Goal: Task Accomplishment & Management: Manage account settings

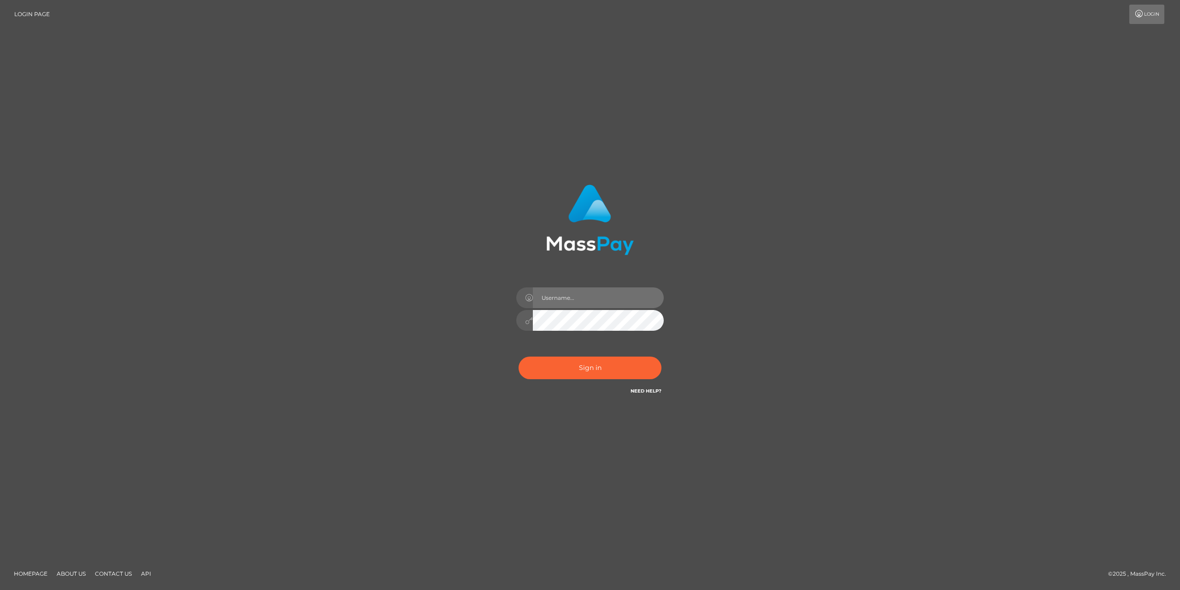
drag, startPoint x: 0, startPoint y: 0, endPoint x: 551, endPoint y: 296, distance: 626.1
click at [541, 296] on input "text" at bounding box center [598, 297] width 131 height 21
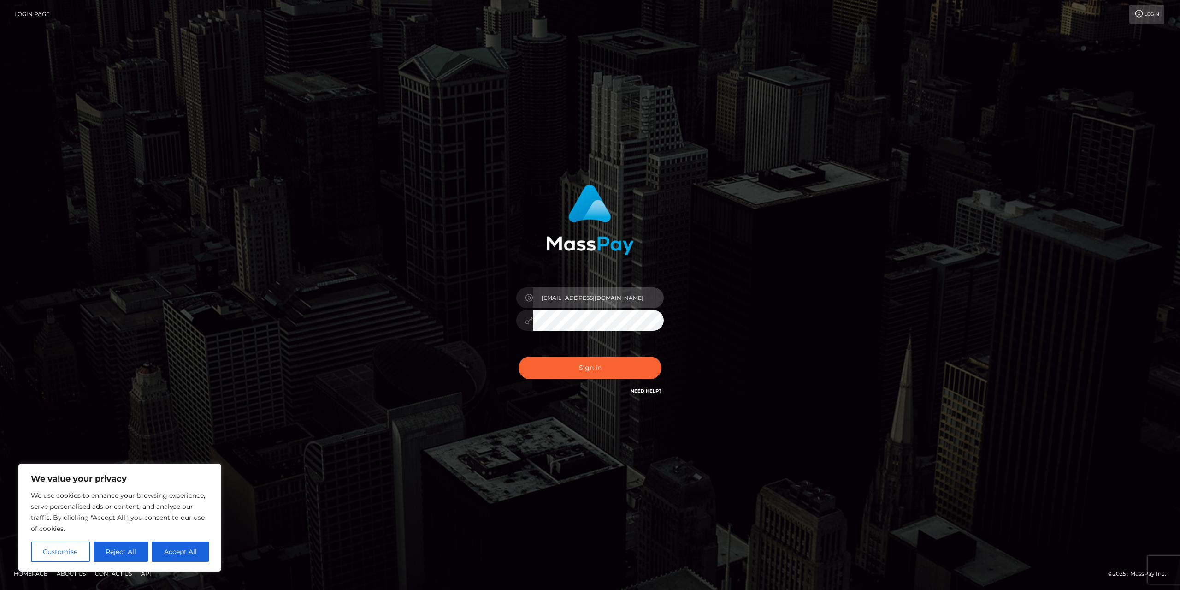
click at [591, 298] on input "[EMAIL_ADDRESS][DOMAIN_NAME]" at bounding box center [598, 297] width 131 height 21
type input "[EMAIL_ADDRESS][DOMAIN_NAME]"
click at [519, 356] on button "Sign in" at bounding box center [590, 367] width 143 height 23
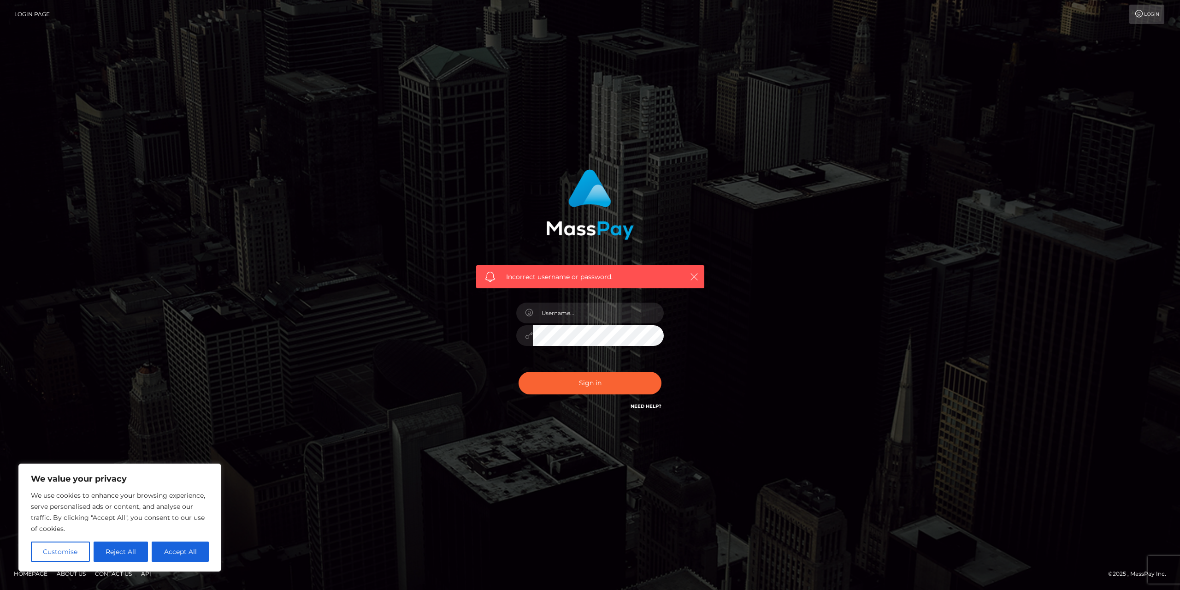
click at [692, 272] on button "button" at bounding box center [694, 277] width 12 height 12
click at [197, 556] on button "Accept All" at bounding box center [180, 551] width 57 height 20
checkbox input "true"
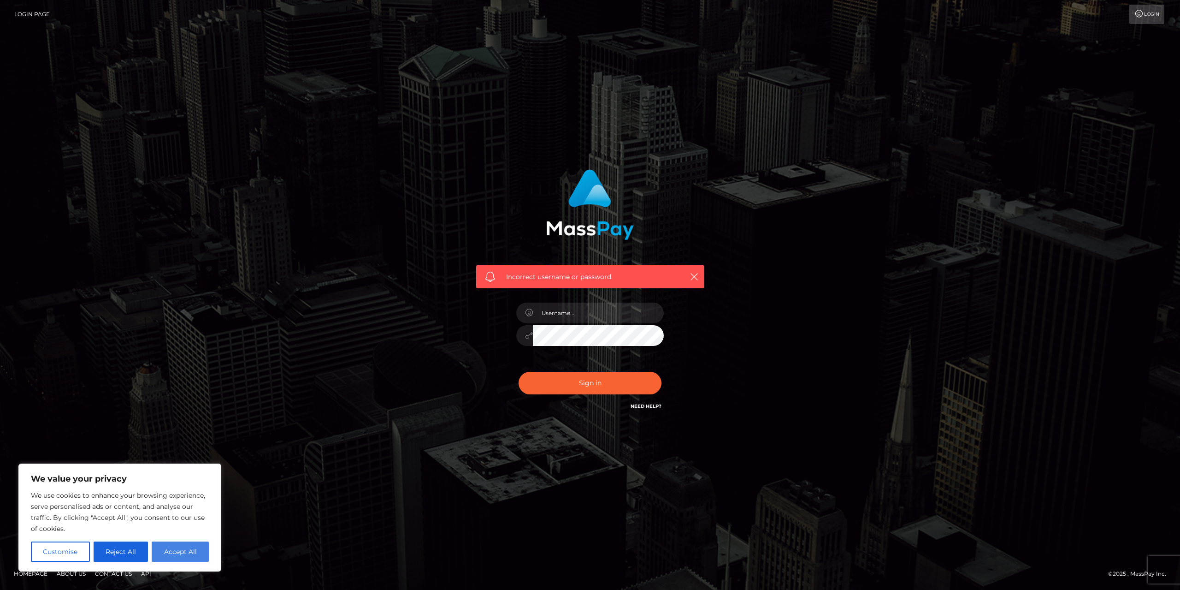
checkbox input "true"
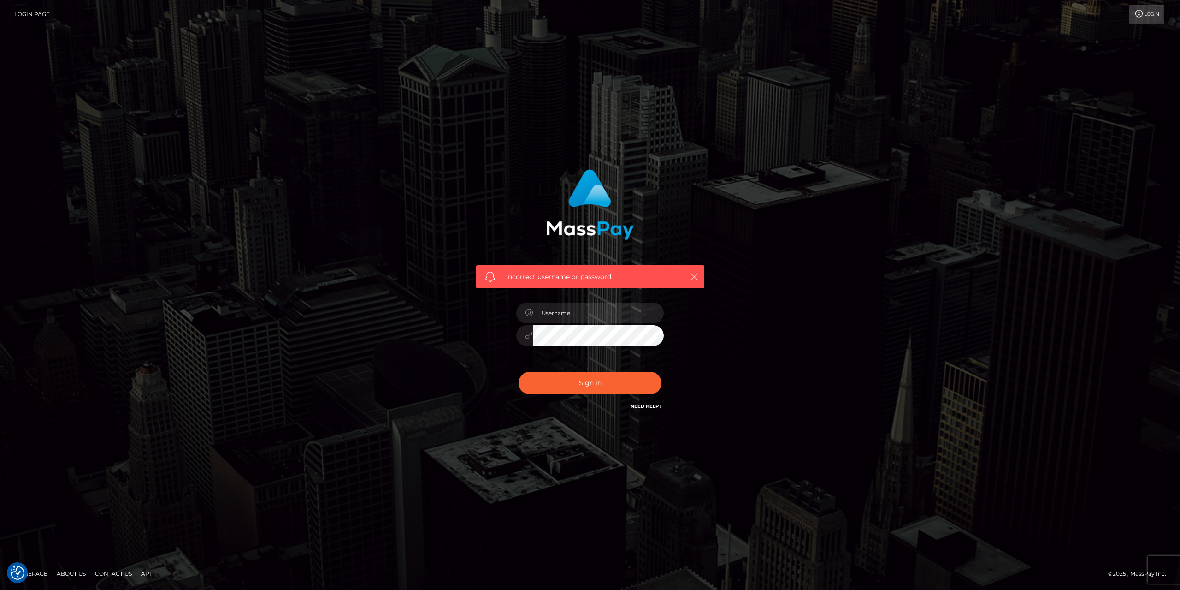
click at [694, 274] on icon "button" at bounding box center [694, 276] width 9 height 9
click at [692, 276] on icon "button" at bounding box center [694, 276] width 9 height 9
click at [588, 319] on input "text" at bounding box center [598, 312] width 131 height 21
click at [590, 312] on input "oscarnogueira42@gmail.com" at bounding box center [598, 312] width 131 height 21
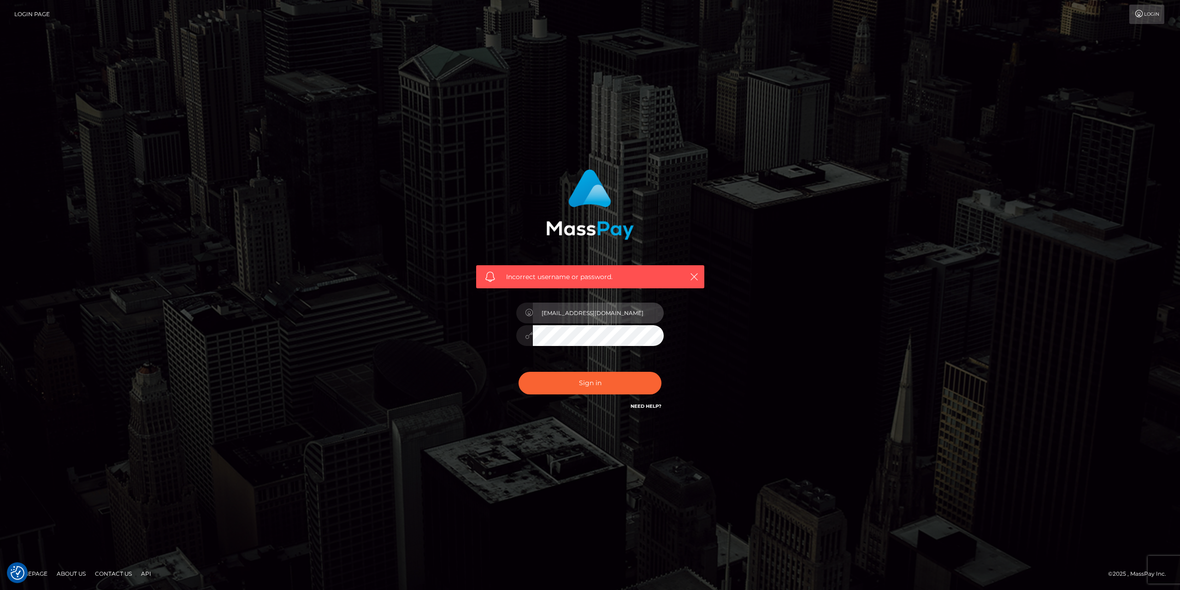
type input "oscarnogueira101@gmail.com"
click at [519, 372] on button "Sign in" at bounding box center [590, 383] width 143 height 23
click at [689, 278] on button "button" at bounding box center [694, 277] width 12 height 12
click at [43, 10] on link "Login Page" at bounding box center [32, 14] width 36 height 19
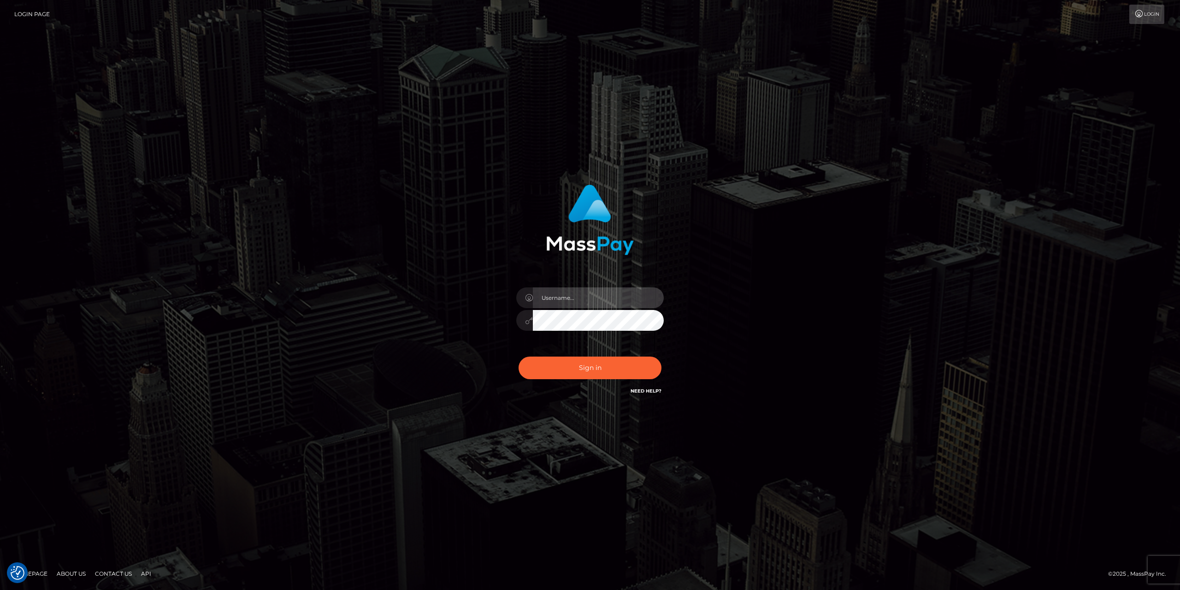
click at [585, 307] on input "text" at bounding box center [598, 297] width 131 height 21
type input "[EMAIL_ADDRESS][DOMAIN_NAME]"
click at [549, 309] on div "[EMAIL_ADDRESS][DOMAIN_NAME]" at bounding box center [589, 315] width 161 height 71
click at [519, 356] on button "Sign in" at bounding box center [590, 367] width 143 height 23
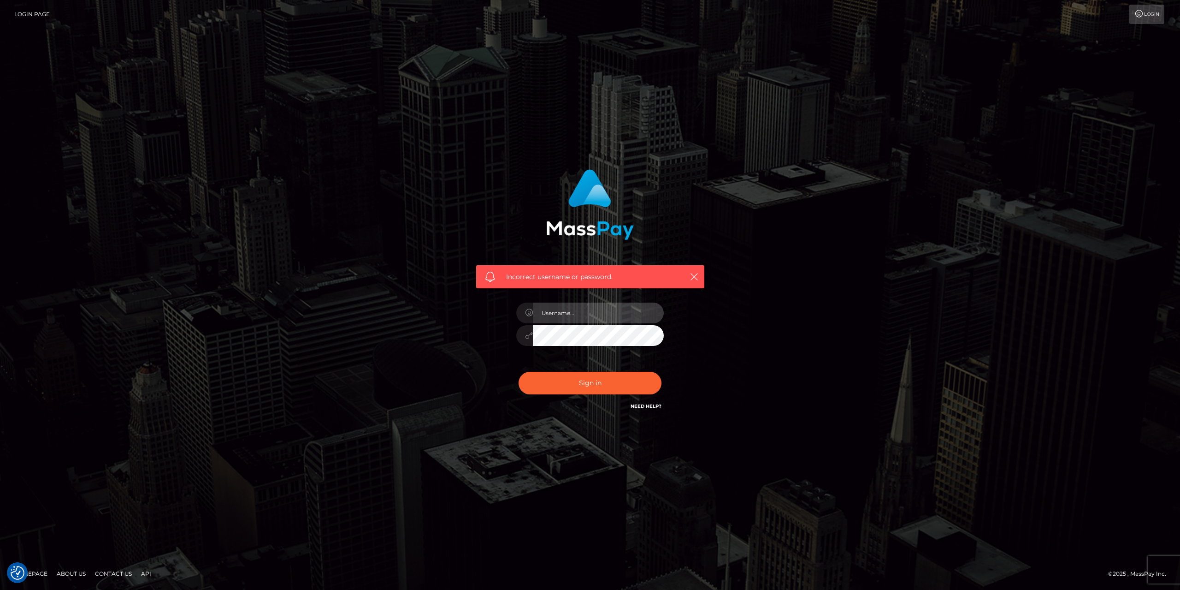
click at [583, 319] on input "text" at bounding box center [598, 312] width 131 height 21
type input "oscarnogueira43@gmail.com"
click at [640, 384] on button "Sign in" at bounding box center [590, 383] width 143 height 23
click at [691, 274] on icon "button" at bounding box center [694, 276] width 9 height 9
click at [699, 271] on button "button" at bounding box center [694, 277] width 12 height 12
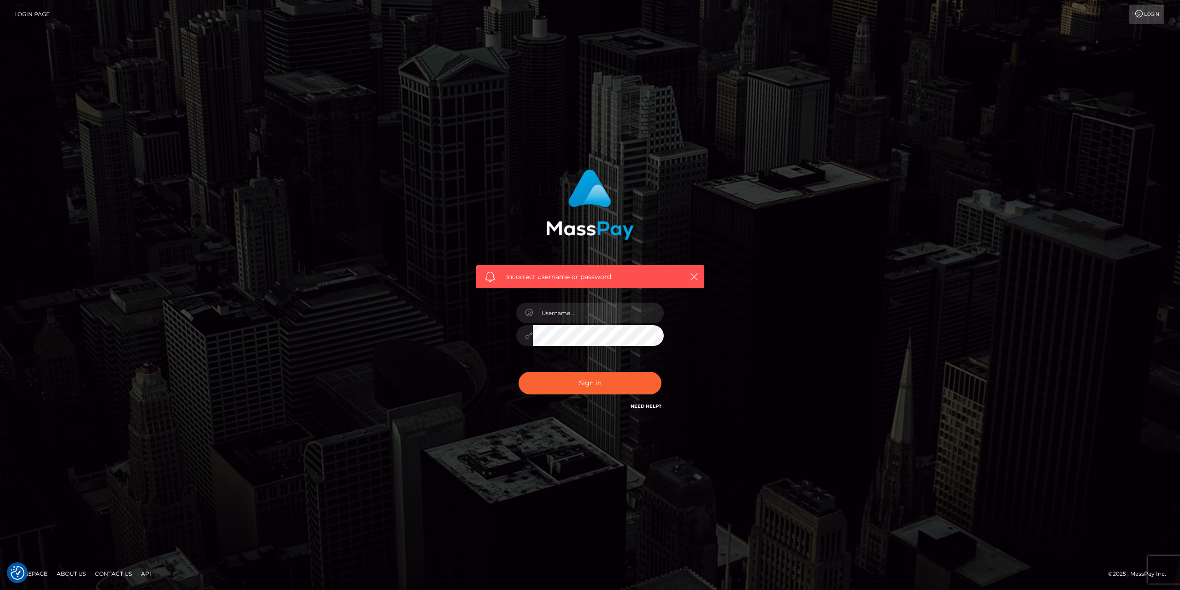
click at [691, 290] on div "Incorrect username or password." at bounding box center [590, 290] width 242 height 256
click at [691, 274] on icon "button" at bounding box center [694, 276] width 9 height 9
click at [1142, 15] on icon at bounding box center [1140, 13] width 10 height 7
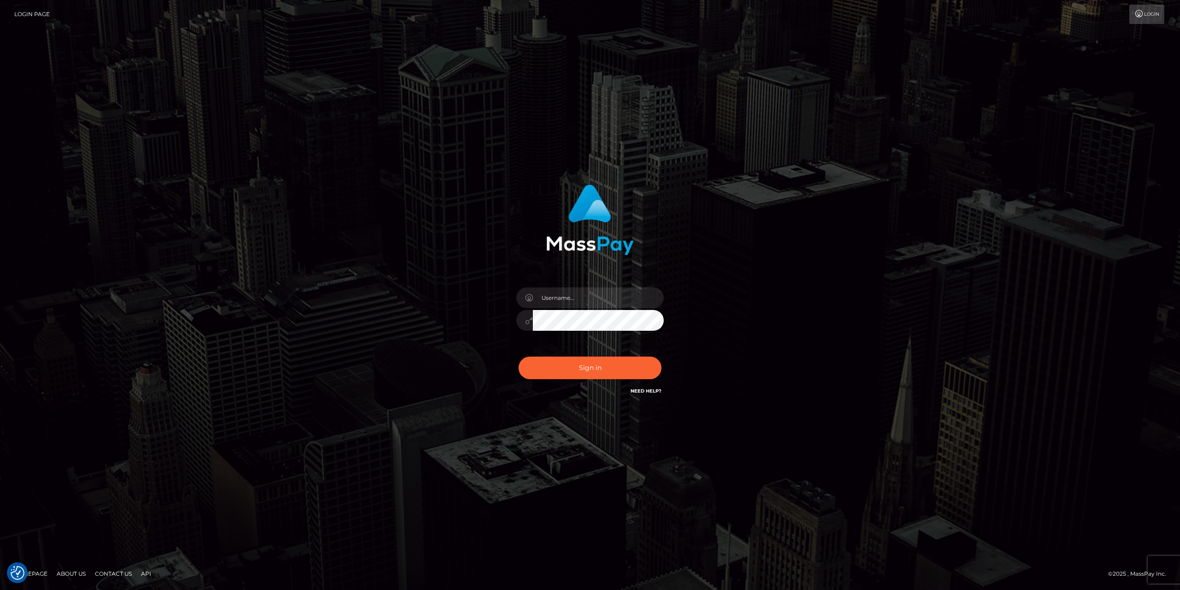
click at [12, 17] on div "Login Page Login" at bounding box center [590, 14] width 1166 height 19
click at [43, 10] on link "Login Page" at bounding box center [32, 14] width 36 height 19
